Goal: Find specific page/section: Find specific page/section

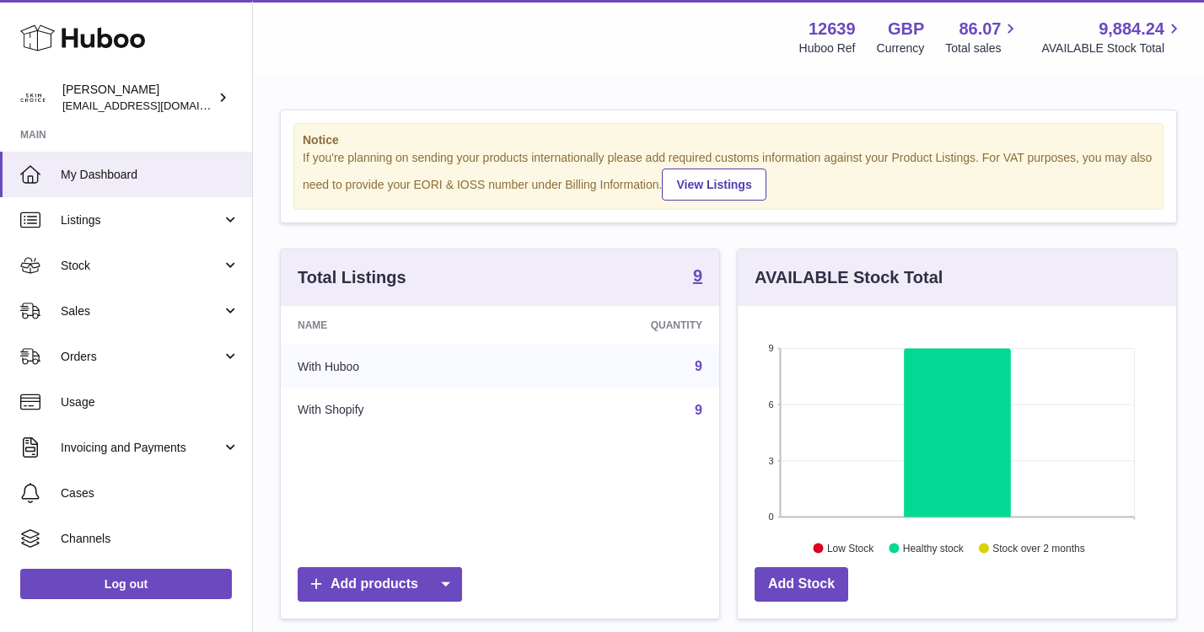
scroll to position [263, 438]
click at [174, 323] on link "Sales" at bounding box center [126, 311] width 252 height 46
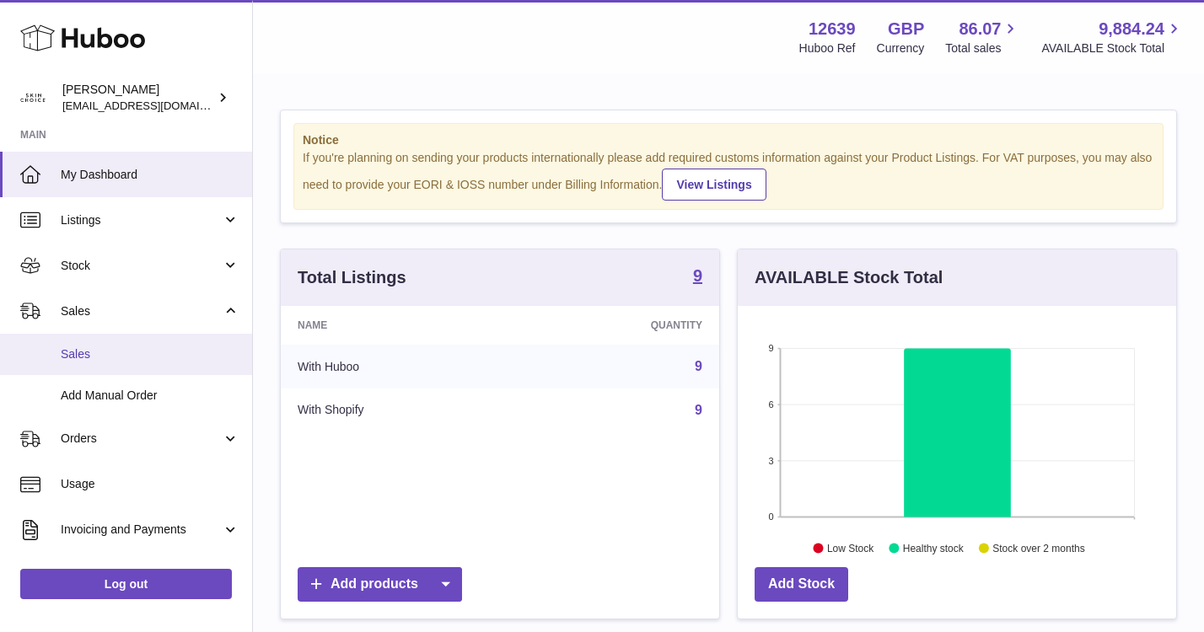
click at [174, 352] on span "Sales" at bounding box center [150, 354] width 179 height 16
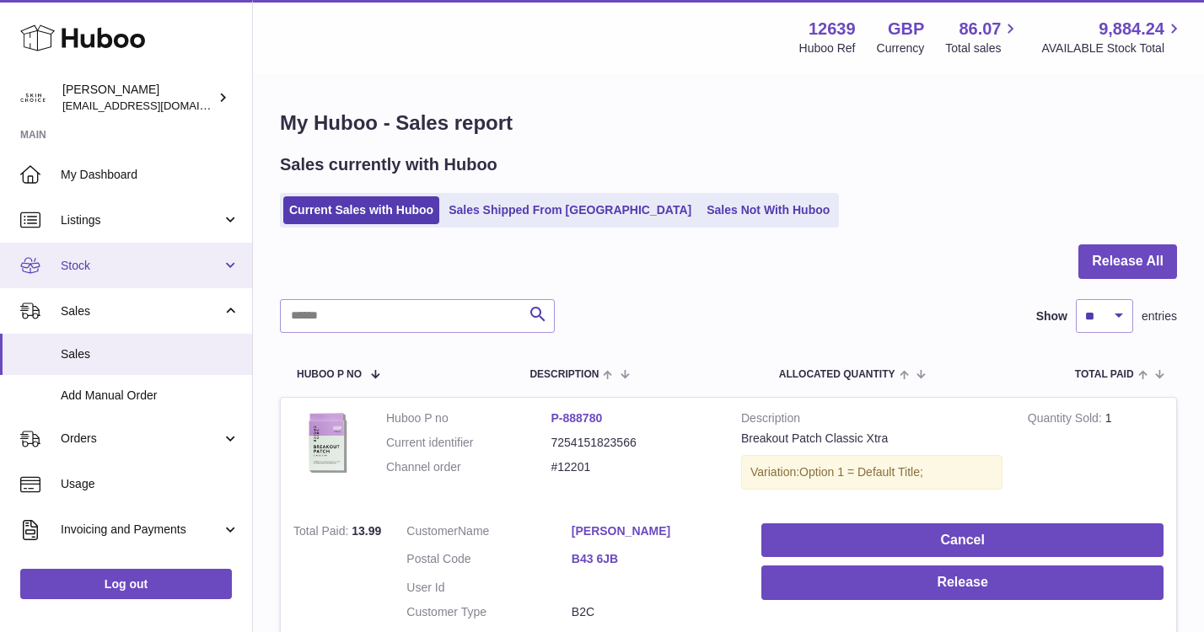
click at [149, 272] on span "Stock" at bounding box center [141, 266] width 161 height 16
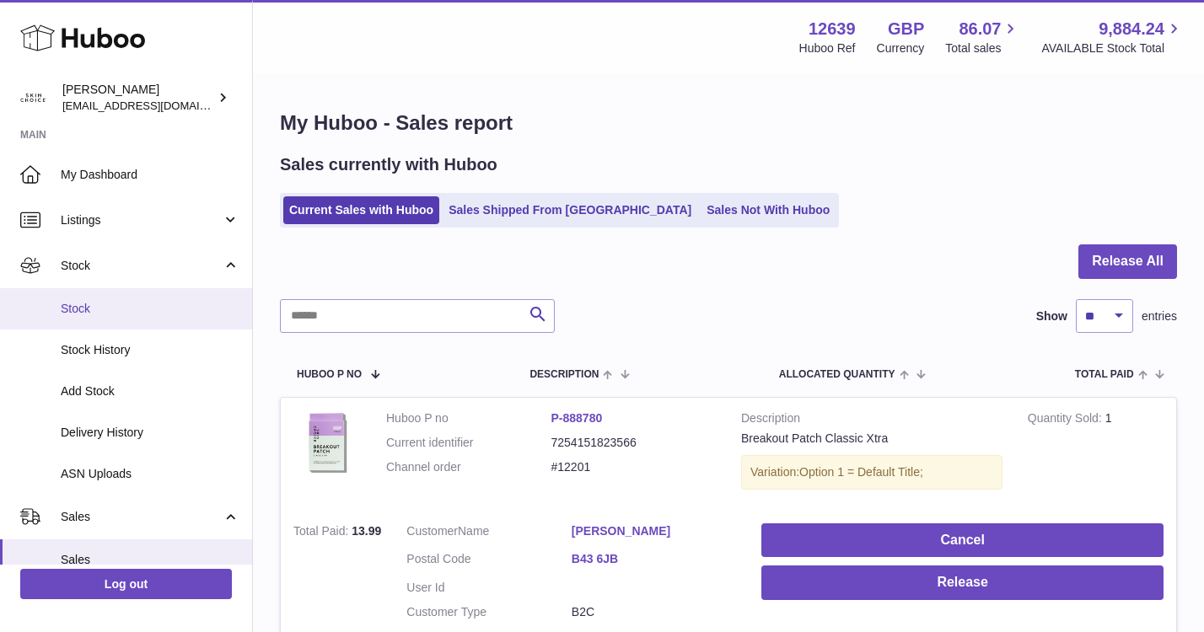
click at [149, 289] on link "Stock" at bounding box center [126, 308] width 252 height 41
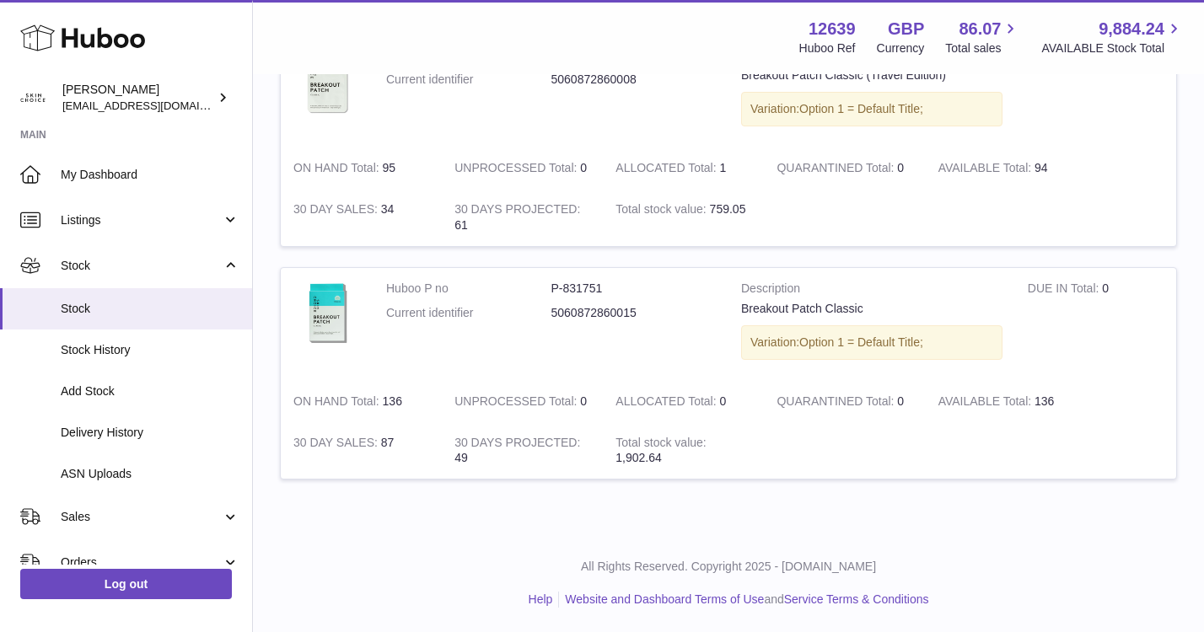
scroll to position [1884, 0]
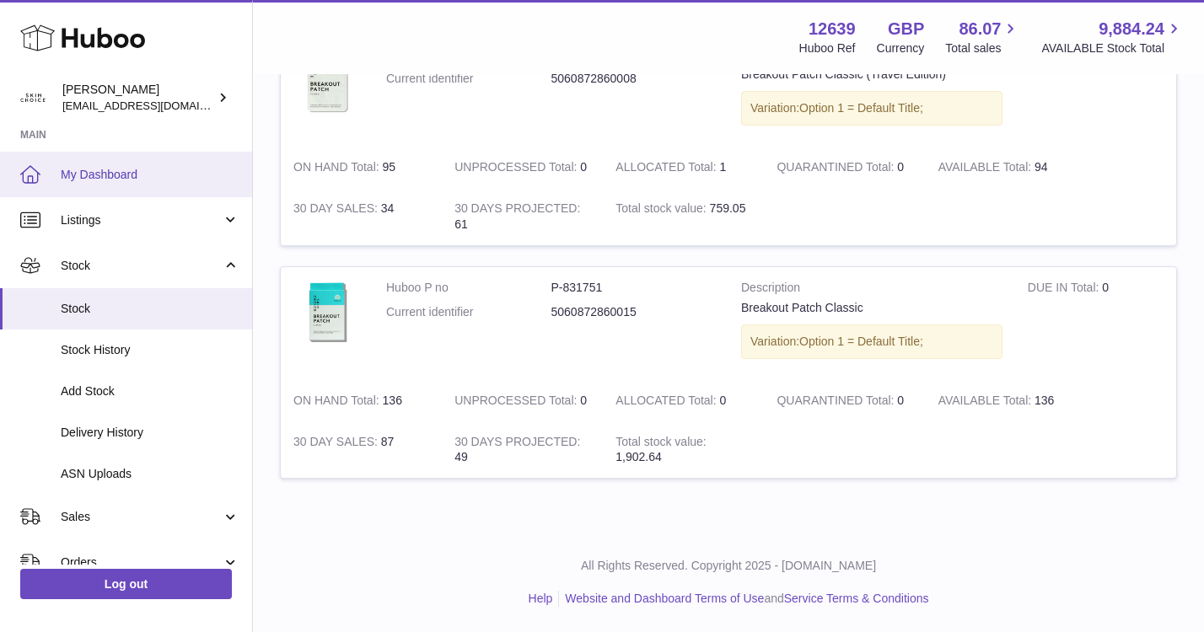
click at [94, 176] on span "My Dashboard" at bounding box center [150, 175] width 179 height 16
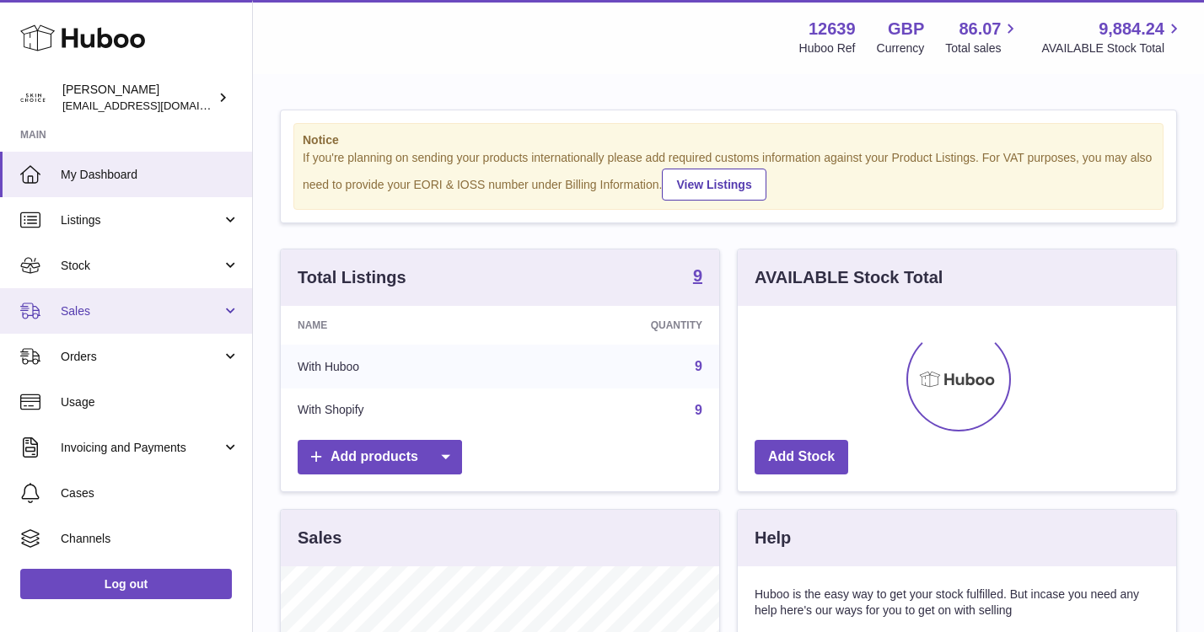
scroll to position [263, 438]
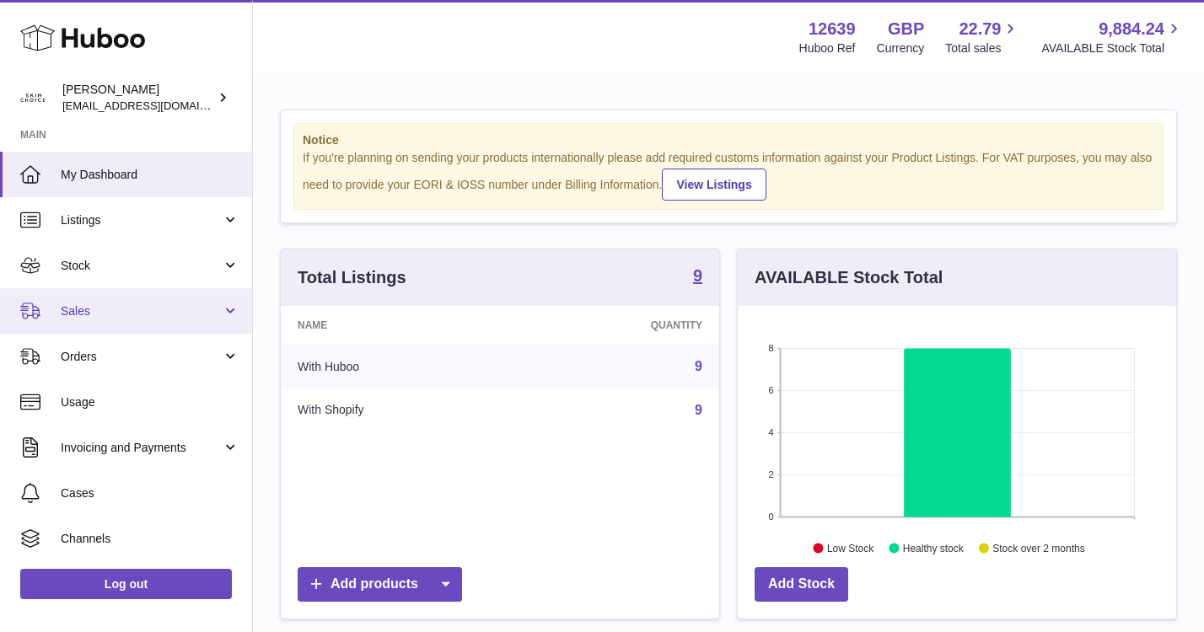
click at [180, 318] on span "Sales" at bounding box center [141, 311] width 161 height 16
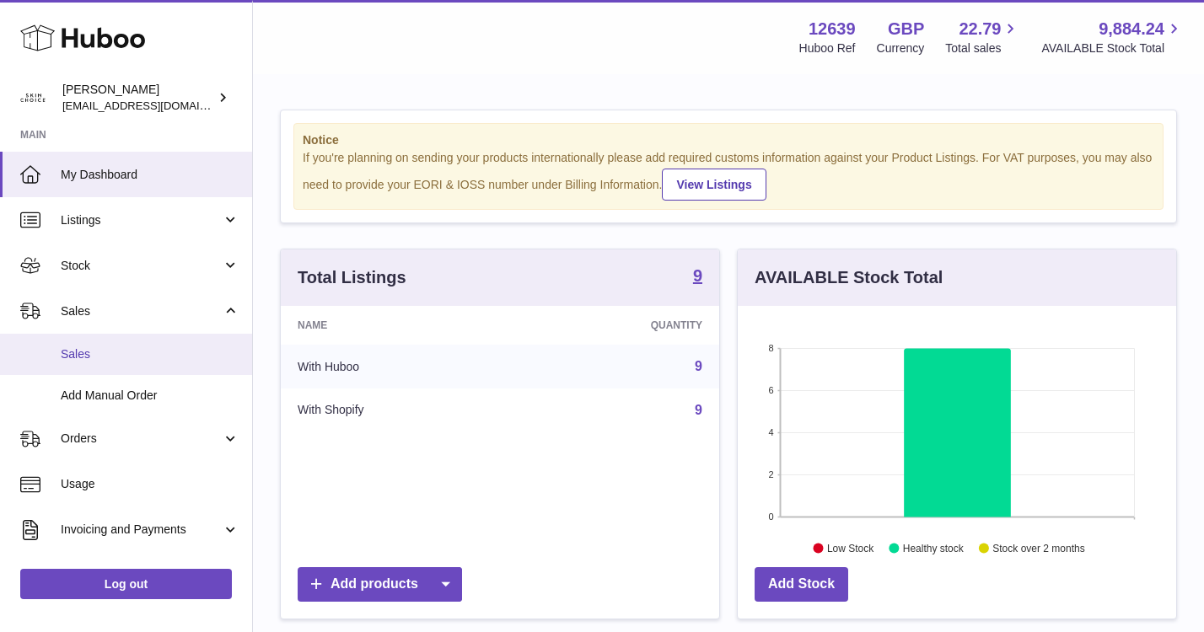
click at [168, 345] on link "Sales" at bounding box center [126, 354] width 252 height 41
